Goal: Information Seeking & Learning: Learn about a topic

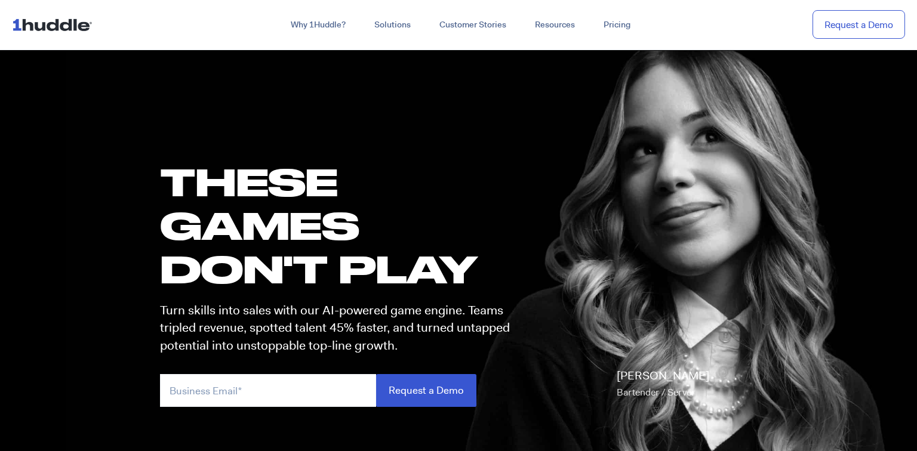
scroll to position [41, 0]
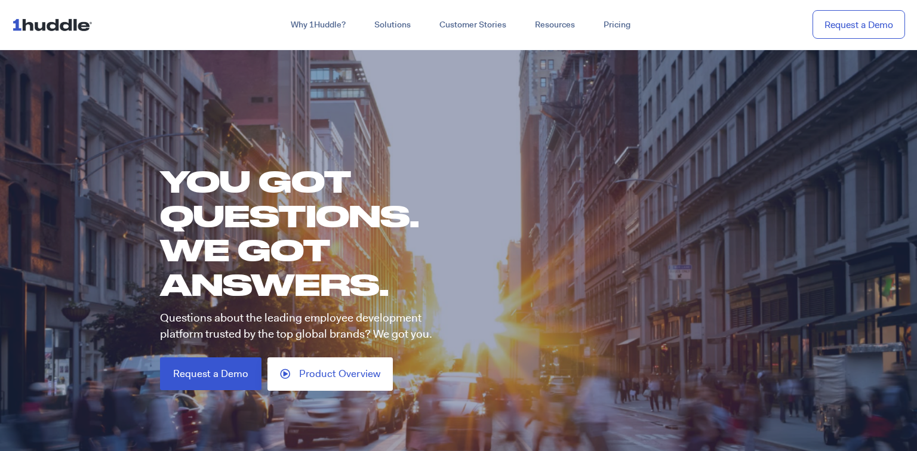
scroll to position [33, 0]
